Goal: Task Accomplishment & Management: Use online tool/utility

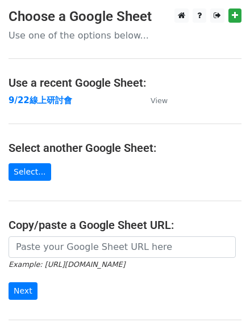
click at [39, 43] on main "Choose a Google Sheet Use one of the options below... Use a recent Google Sheet…" at bounding box center [125, 185] width 250 height 352
click at [57, 105] on strong "9/22線上研討會" at bounding box center [41, 100] width 64 height 10
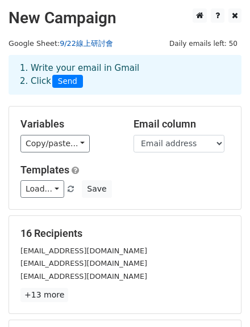
click at [99, 45] on link "9/22線上研討會" at bounding box center [86, 43] width 53 height 9
click at [204, 46] on span "Daily emails left: 50" at bounding box center [203, 43] width 76 height 12
click at [31, 48] on small "Google Sheet: 9/22線上研討會" at bounding box center [61, 43] width 104 height 9
click at [43, 46] on small "Google Sheet: 9/22線上研討會" at bounding box center [61, 43] width 104 height 9
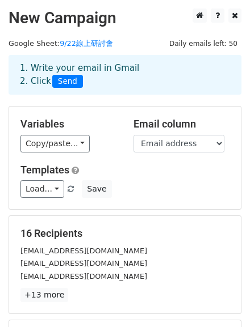
click at [127, 73] on div "1. Write your email in Gmail 2. Click Send" at bounding box center [124, 75] width 227 height 26
click at [69, 48] on link "9/22線上研討會" at bounding box center [86, 43] width 53 height 9
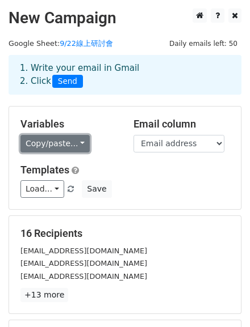
click at [68, 153] on link "Copy/paste..." at bounding box center [54, 144] width 69 height 18
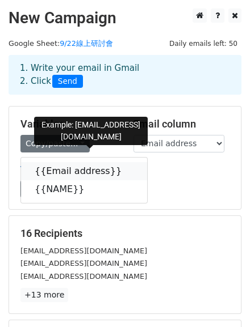
click at [38, 180] on link "{{Email address}}" at bounding box center [84, 171] width 126 height 18
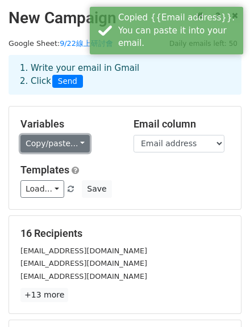
click at [82, 153] on link "Copy/paste..." at bounding box center [54, 144] width 69 height 18
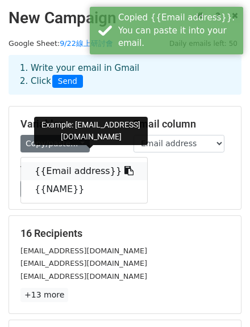
click at [133, 175] on icon at bounding box center [128, 170] width 9 height 9
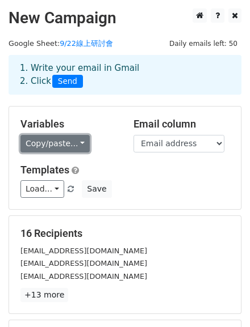
click at [82, 153] on link "Copy/paste..." at bounding box center [54, 144] width 69 height 18
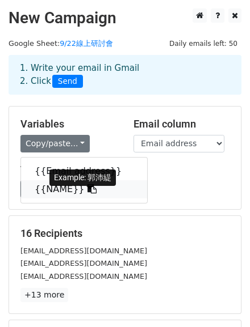
click at [94, 193] on icon at bounding box center [91, 188] width 9 height 9
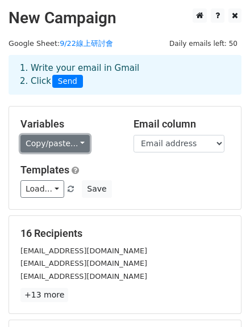
click at [74, 153] on link "Copy/paste..." at bounding box center [54, 144] width 69 height 18
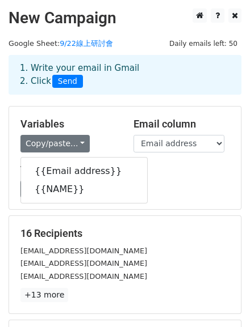
click at [102, 119] on div "Variables Copy/paste... {{Email address}} {{NAME}} Email column Email address N…" at bounding box center [124, 158] width 231 height 103
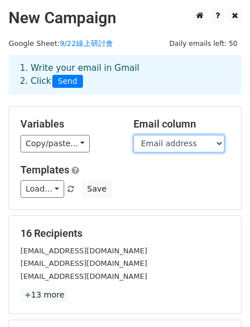
click at [198, 153] on select "Email address NAME" at bounding box center [178, 144] width 91 height 18
click at [102, 130] on h5 "Variables" at bounding box center [68, 124] width 96 height 12
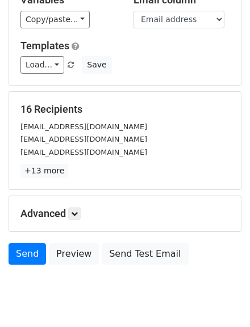
scroll to position [182, 0]
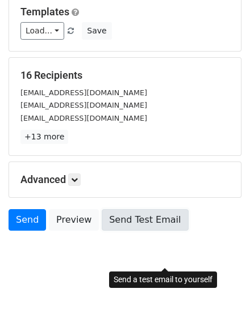
click at [167, 230] on link "Send Test Email" at bounding box center [145, 220] width 86 height 22
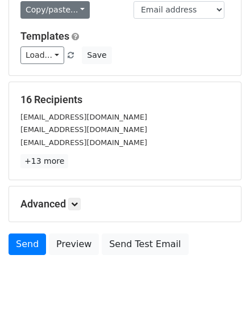
scroll to position [0, 0]
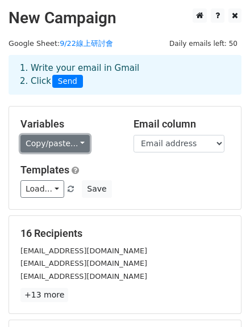
click at [57, 152] on link "Copy/paste..." at bounding box center [54, 144] width 69 height 18
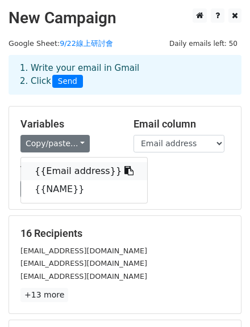
click at [71, 180] on link "{{Email address}}" at bounding box center [84, 171] width 126 height 18
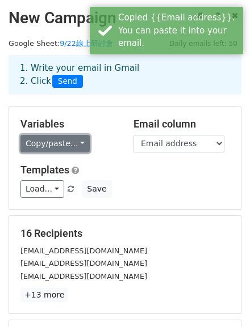
click at [88, 153] on link "Copy/paste..." at bounding box center [54, 144] width 69 height 18
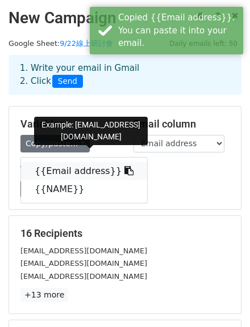
click at [133, 175] on icon at bounding box center [128, 170] width 9 height 9
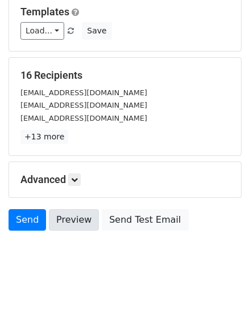
scroll to position [196, 0]
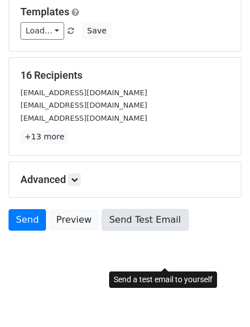
click at [166, 220] on link "Send Test Email" at bounding box center [145, 220] width 86 height 22
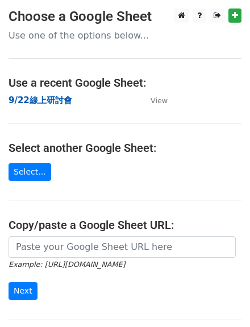
click at [41, 99] on strong "9/22線上研討會" at bounding box center [41, 100] width 64 height 10
click at [29, 104] on strong "9/22線上研討會" at bounding box center [41, 100] width 64 height 10
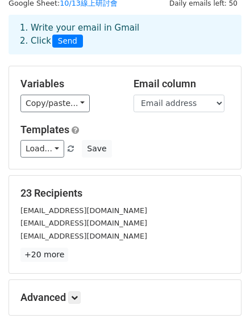
scroll to position [91, 0]
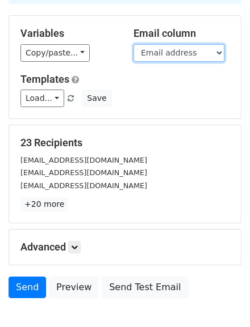
click at [165, 62] on select "Email address NAME" at bounding box center [178, 53] width 91 height 18
click at [133, 53] on select "Email address NAME" at bounding box center [178, 53] width 91 height 18
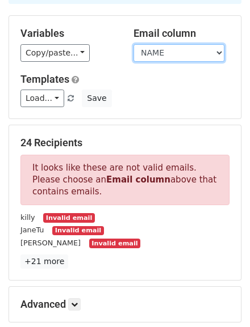
click at [174, 61] on select "Email address NAME" at bounding box center [178, 53] width 91 height 18
select select "Email address"
click at [133, 53] on select "Email address NAME" at bounding box center [178, 53] width 91 height 18
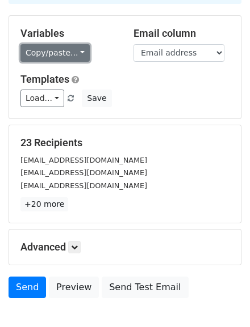
click at [84, 62] on link "Copy/paste..." at bounding box center [54, 53] width 69 height 18
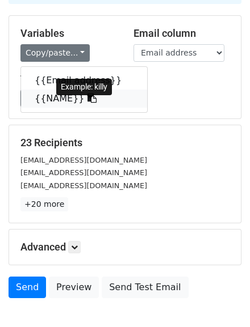
click at [96, 103] on icon at bounding box center [91, 98] width 9 height 9
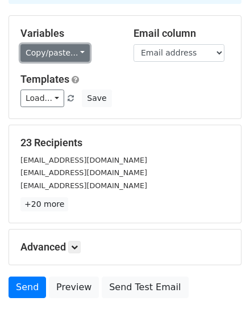
click at [79, 62] on link "Copy/paste..." at bounding box center [54, 53] width 69 height 18
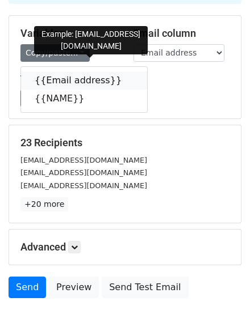
click at [131, 85] on icon at bounding box center [128, 79] width 9 height 9
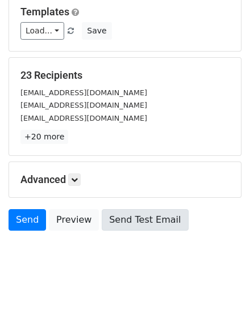
scroll to position [196, 0]
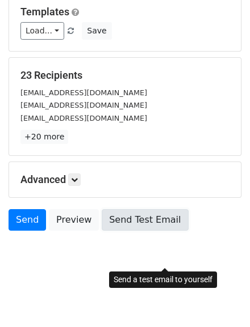
click at [181, 214] on link "Send Test Email" at bounding box center [145, 220] width 86 height 22
click at [183, 220] on link "Send Test Email" at bounding box center [145, 220] width 86 height 22
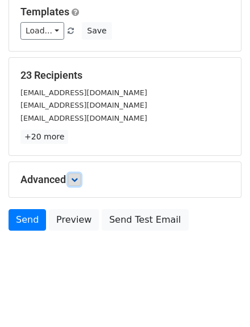
click at [78, 176] on icon at bounding box center [74, 179] width 7 height 7
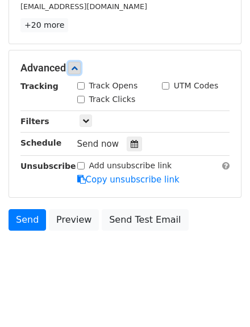
scroll to position [286, 0]
click at [132, 148] on icon at bounding box center [133, 144] width 7 height 8
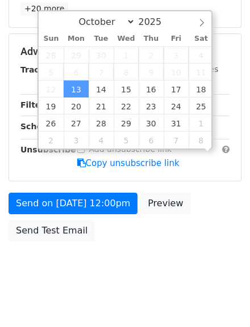
scroll to position [0, 0]
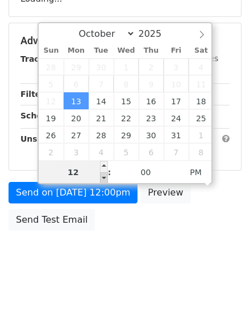
type input "2025-10-13 11:00"
type input "11"
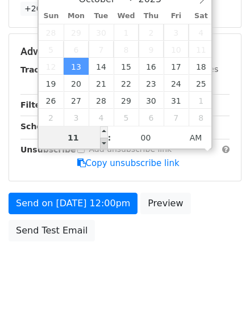
click at [104, 141] on span at bounding box center [104, 143] width 8 height 11
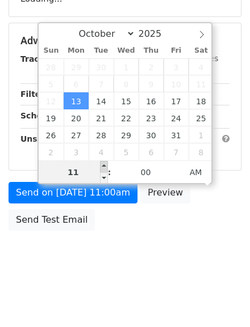
type input "2025-10-13 12:00"
type input "12"
click at [103, 161] on span at bounding box center [104, 166] width 8 height 11
type input "2025-10-13 13:00"
type input "01"
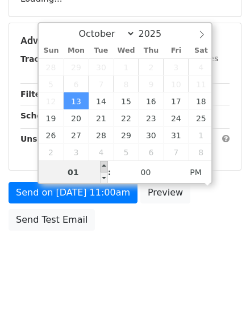
click at [103, 161] on span at bounding box center [104, 166] width 8 height 11
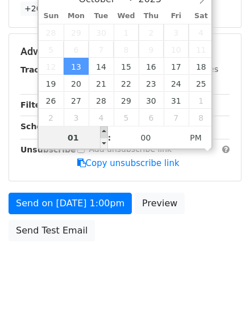
type input "2025-10-13 14:00"
type input "02"
click at [103, 128] on span at bounding box center [104, 132] width 8 height 11
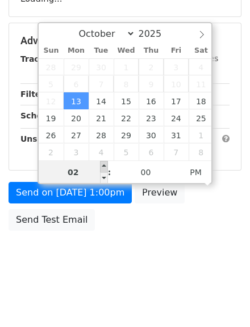
type input "2025-10-13 15:00"
type input "03"
click at [103, 161] on span at bounding box center [104, 166] width 8 height 11
type input "2025-10-13 16:00"
type input "04"
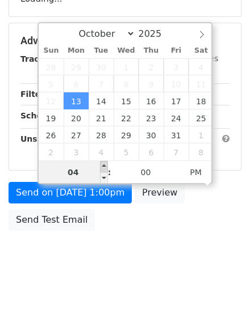
click at [103, 161] on span at bounding box center [104, 166] width 8 height 11
type input "2025-10-13 17:00"
type input "05"
click at [103, 161] on span at bounding box center [104, 166] width 8 height 11
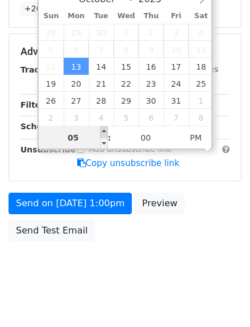
type input "2025-10-13 18:00"
type input "06"
click at [103, 128] on span at bounding box center [104, 132] width 8 height 11
type input "2025-10-13 19:00"
type input "07"
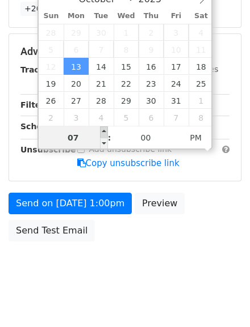
click at [103, 128] on span at bounding box center [104, 132] width 8 height 11
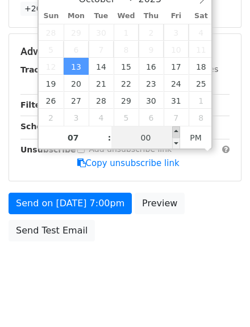
type input "2025-10-13 19:05"
type input "05"
click at [175, 127] on span at bounding box center [176, 132] width 8 height 11
type input "2025-10-13 19:10"
type input "10"
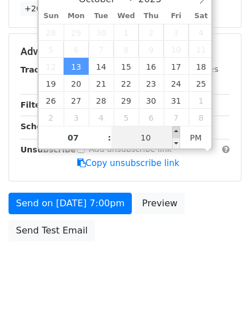
click at [175, 127] on span at bounding box center [176, 132] width 8 height 11
type input "2025-10-13 19:15"
type input "15"
click at [175, 127] on span at bounding box center [176, 132] width 8 height 11
type input "2025-10-13 19:20"
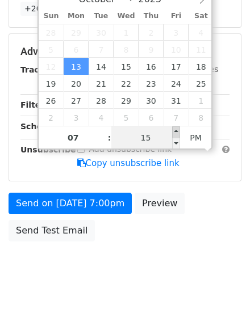
type input "20"
click at [175, 127] on span at bounding box center [176, 132] width 8 height 11
type input "2025-10-13 19:25"
type input "25"
click at [175, 127] on span at bounding box center [176, 132] width 8 height 11
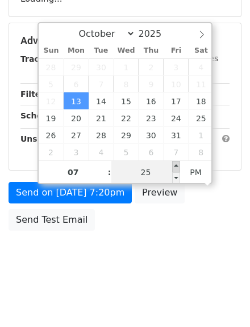
type input "2025-10-13 19:30"
type input "30"
click at [175, 161] on span at bounding box center [176, 166] width 8 height 11
type input "2025-10-13 19:35"
type input "35"
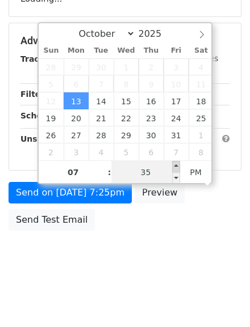
click at [175, 161] on span at bounding box center [176, 166] width 8 height 11
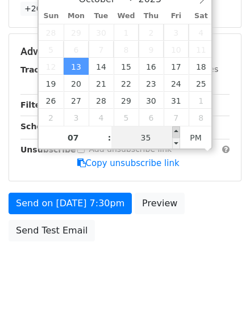
type input "2025-10-13 19:40"
type input "40"
click at [175, 127] on span at bounding box center [176, 132] width 8 height 11
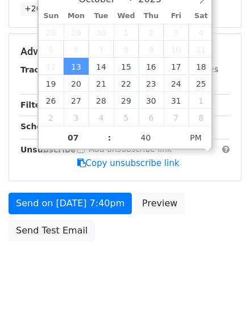
click at [176, 220] on form "Variables Copy/paste... {{Email address}} {{NAME}} Email column Email address N…" at bounding box center [125, 34] width 233 height 428
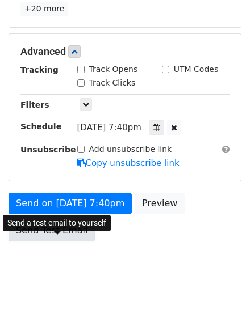
click at [74, 242] on link "Send Test Email" at bounding box center [52, 231] width 86 height 22
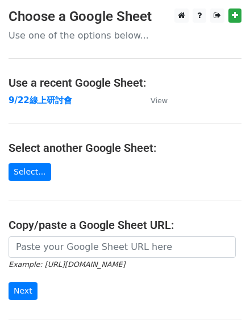
drag, startPoint x: 0, startPoint y: 0, endPoint x: 100, endPoint y: 117, distance: 154.1
click at [102, 117] on main "Choose a Google Sheet Use one of the options below... Use a recent Google Sheet…" at bounding box center [125, 185] width 250 height 352
click at [49, 102] on strong "9/22線上研討會" at bounding box center [41, 100] width 64 height 10
click at [176, 118] on main "Choose a Google Sheet Use one of the options below... Use a recent Google Sheet…" at bounding box center [125, 185] width 250 height 352
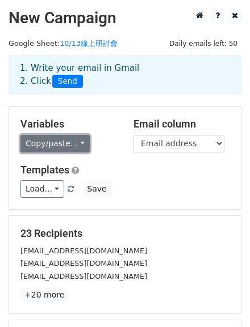
click at [72, 153] on link "Copy/paste..." at bounding box center [54, 144] width 69 height 18
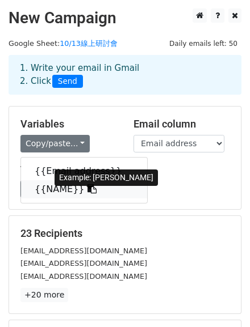
click at [96, 193] on icon at bounding box center [91, 188] width 9 height 9
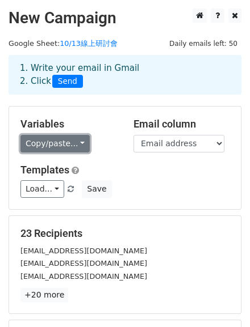
click at [88, 153] on link "Copy/paste..." at bounding box center [54, 144] width 69 height 18
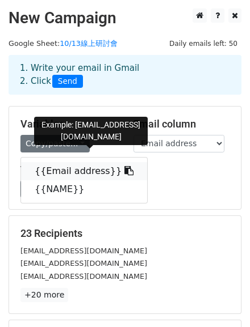
click at [133, 175] on icon at bounding box center [128, 170] width 9 height 9
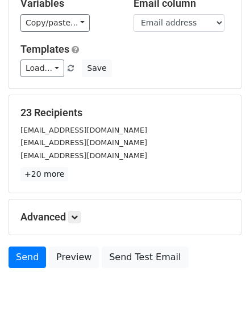
scroll to position [182, 0]
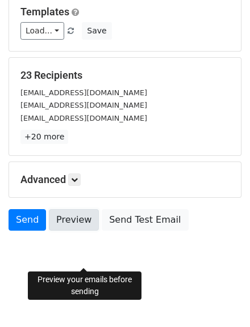
click at [77, 231] on link "Preview" at bounding box center [74, 220] width 50 height 22
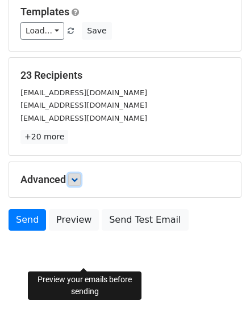
click at [77, 176] on icon at bounding box center [74, 179] width 7 height 7
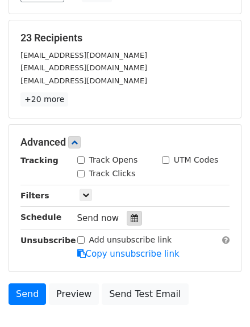
click at [127, 226] on div at bounding box center [134, 218] width 15 height 15
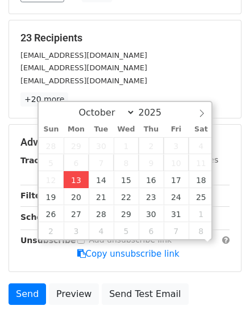
scroll to position [0, 0]
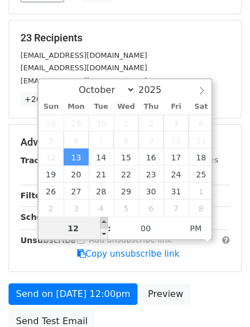
type input "2025-10-13 13:00"
type input "01"
click at [102, 221] on span at bounding box center [104, 222] width 8 height 11
type input "2025-10-13 14:00"
type input "02"
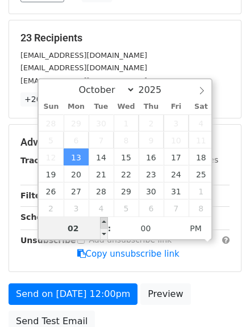
click at [102, 221] on span at bounding box center [104, 222] width 8 height 11
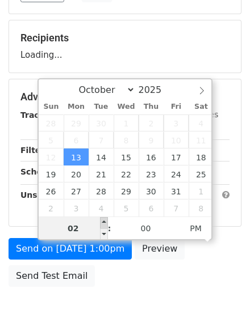
type input "2025-10-13 15:00"
type input "03"
click at [102, 221] on span at bounding box center [104, 222] width 8 height 11
type input "2025-10-13 16:00"
type input "04"
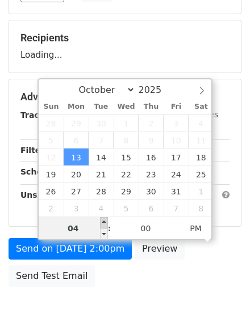
click at [102, 221] on span at bounding box center [104, 222] width 8 height 11
type input "2025-10-13 17:00"
type input "05"
click at [102, 221] on span at bounding box center [104, 222] width 8 height 11
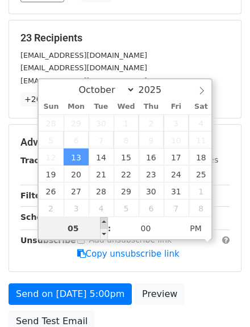
type input "2025-10-13 18:00"
type input "06"
click at [104, 220] on span at bounding box center [104, 222] width 8 height 11
type input "2025-10-13 19:00"
type input "07"
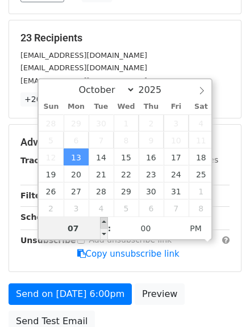
click at [104, 220] on span at bounding box center [104, 222] width 8 height 11
type input "2025-10-13 20:00"
type input "08"
click at [104, 220] on span at bounding box center [104, 222] width 8 height 11
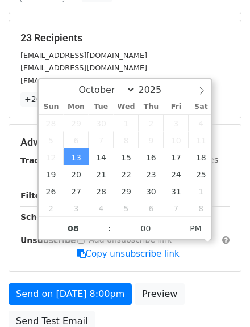
click at [168, 272] on div "Advanced Tracking Track Opens UTM Codes Track Clicks Filters Only include sprea…" at bounding box center [124, 198] width 231 height 147
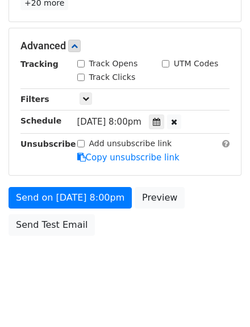
scroll to position [332, 0]
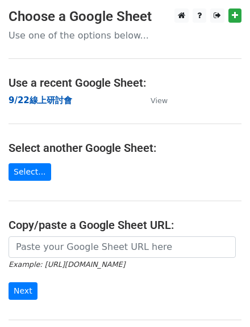
click at [53, 106] on strong "9/22線上研討會" at bounding box center [41, 100] width 64 height 10
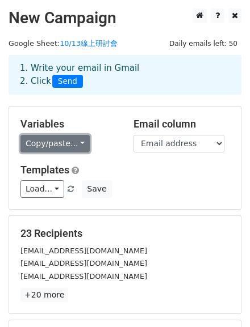
click at [71, 153] on link "Copy/paste..." at bounding box center [54, 144] width 69 height 18
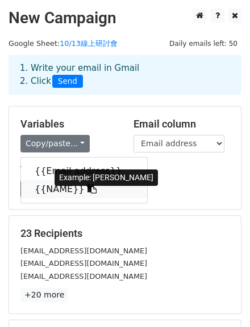
click at [96, 193] on icon at bounding box center [91, 188] width 9 height 9
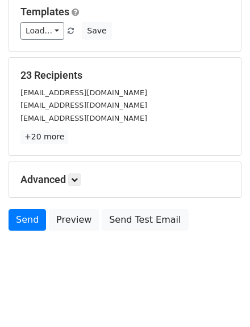
scroll to position [182, 0]
click at [86, 186] on h5 "Advanced" at bounding box center [124, 180] width 209 height 12
click at [78, 183] on icon at bounding box center [74, 179] width 7 height 7
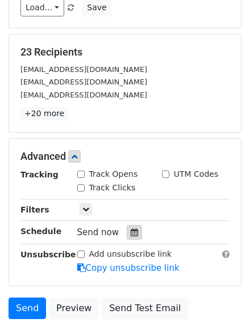
click at [130, 237] on icon at bounding box center [133, 233] width 7 height 8
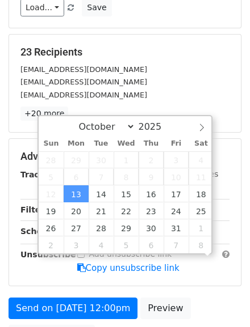
scroll to position [0, 0]
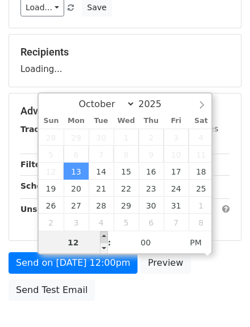
type input "2025-10-13 13:00"
type input "01"
click at [100, 234] on span at bounding box center [104, 236] width 8 height 11
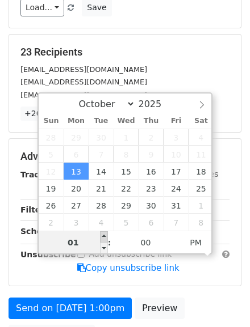
type input "2025-10-13 14:00"
type input "02"
click at [100, 234] on span at bounding box center [104, 236] width 8 height 11
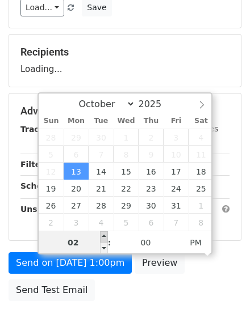
type input "2025-10-13 15:00"
type input "03"
click at [100, 234] on span at bounding box center [104, 236] width 8 height 11
type input "2025-10-13 16:00"
type input "04"
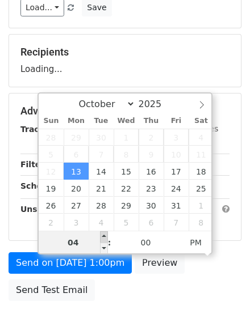
click at [100, 234] on span at bounding box center [104, 236] width 8 height 11
type input "2025-10-13 17:00"
type input "05"
click at [100, 234] on span at bounding box center [104, 236] width 8 height 11
type input "2025-10-13 18:00"
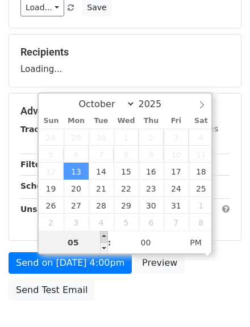
type input "06"
click at [100, 234] on span at bounding box center [104, 236] width 8 height 11
type input "2025-10-13 19:00"
type input "07"
click at [100, 234] on span at bounding box center [104, 236] width 8 height 11
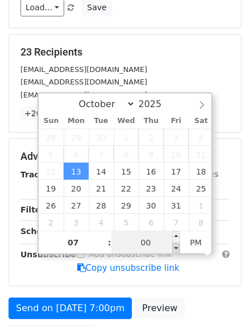
type input "2025-10-13 18:55"
type input "06"
type input "55"
click at [174, 245] on span at bounding box center [176, 248] width 8 height 11
type input "2025-10-13 19:00"
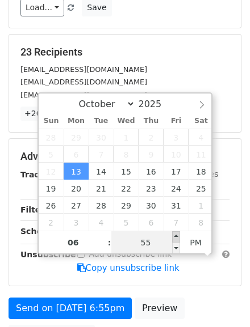
type input "07"
type input "00"
click at [173, 233] on span at bounding box center [176, 236] width 8 height 11
type input "2025-10-13 19:05"
type input "05"
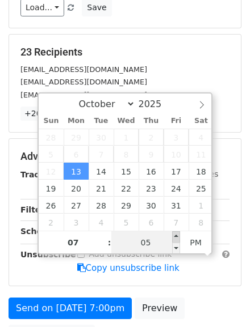
click at [173, 233] on span at bounding box center [176, 236] width 8 height 11
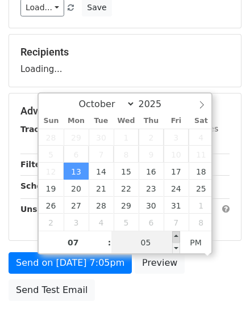
type input "2025-10-13 19:10"
type input "10"
click at [173, 233] on span at bounding box center [176, 236] width 8 height 11
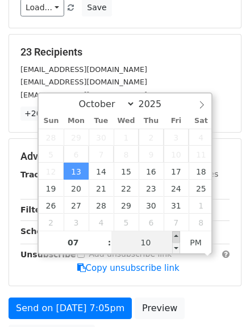
type input "2025-10-13 19:15"
type input "15"
click at [173, 233] on span at bounding box center [176, 236] width 8 height 11
type input "2025-10-13 19:20"
type input "20"
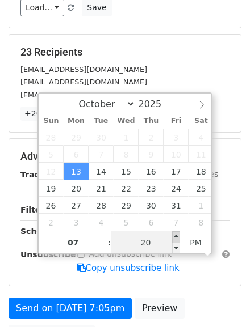
click at [173, 233] on span at bounding box center [176, 236] width 8 height 11
type input "2025-10-13 19:25"
type input "25"
click at [173, 233] on span at bounding box center [176, 236] width 8 height 11
type input "2025-10-13 19:30"
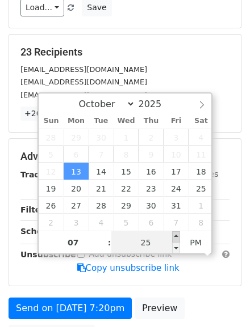
type input "30"
click at [173, 233] on span at bounding box center [176, 236] width 8 height 11
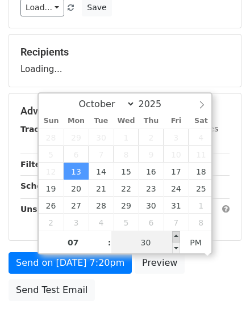
type input "2025-10-13 19:35"
type input "35"
click at [173, 233] on span at bounding box center [176, 236] width 8 height 11
type input "2025-10-13 19:40"
type input "40"
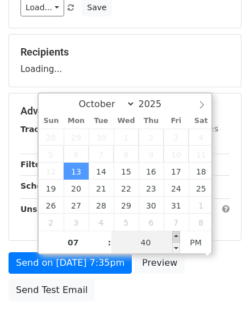
click at [173, 233] on span at bounding box center [176, 236] width 8 height 11
type input "2025-10-13 19:45"
type input "45"
click at [173, 233] on span at bounding box center [176, 236] width 8 height 11
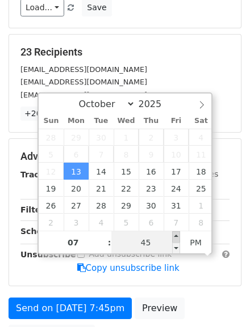
type input "2025-10-13 19:50"
type input "50"
click at [173, 233] on span at bounding box center [176, 236] width 8 height 11
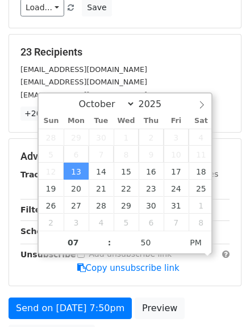
click at [7, 275] on main "New Campaign Daily emails left: 50 Google Sheet: 10/13線上研討會 1. Write your email…" at bounding box center [125, 89] width 250 height 525
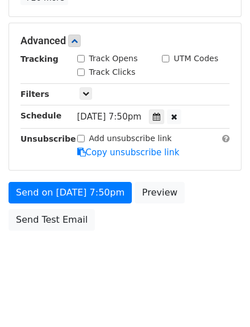
scroll to position [338, 0]
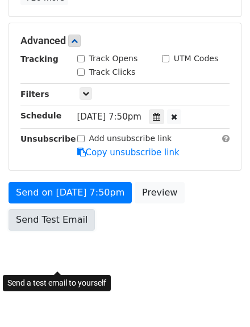
click at [55, 217] on link "Send Test Email" at bounding box center [52, 220] width 86 height 22
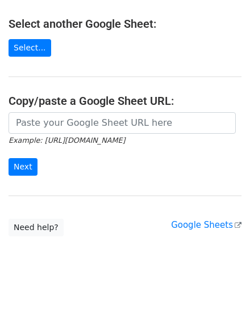
scroll to position [142, 0]
